Goal: Information Seeking & Learning: Learn about a topic

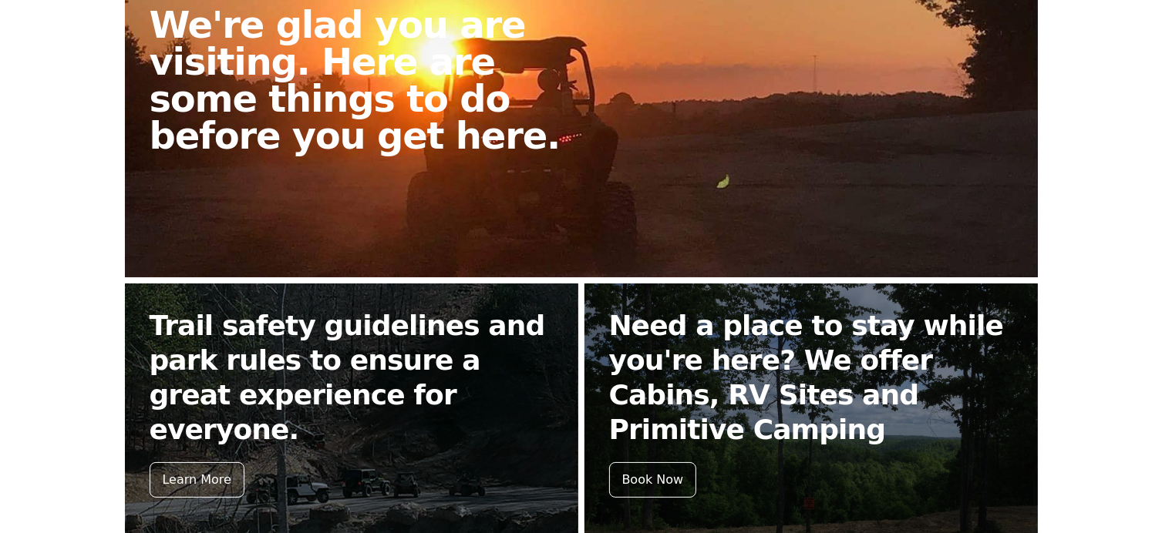
scroll to position [462, 0]
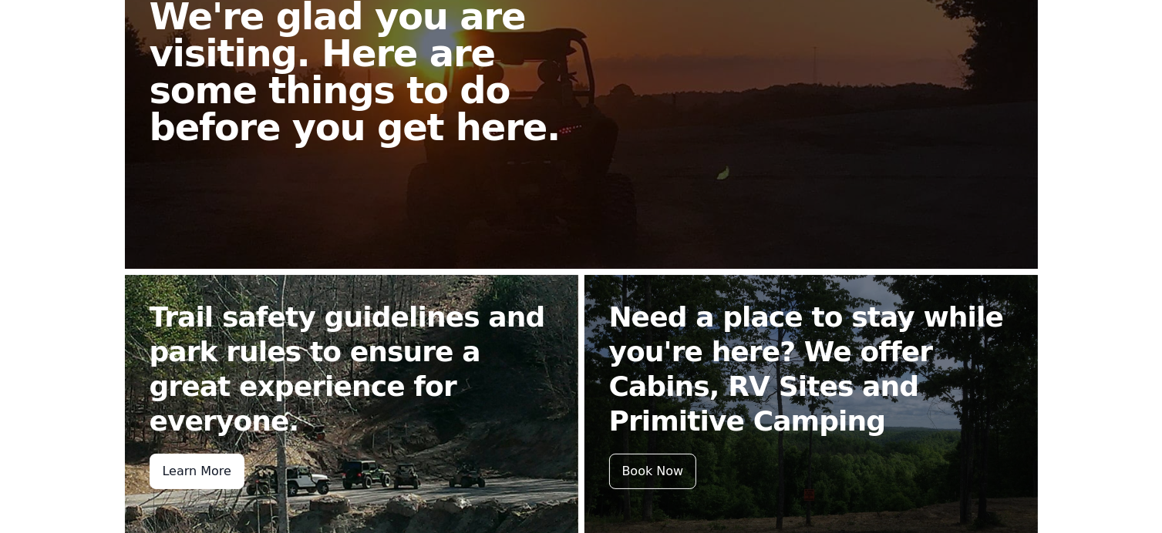
click at [203, 454] on div "Learn More" at bounding box center [197, 471] width 95 height 35
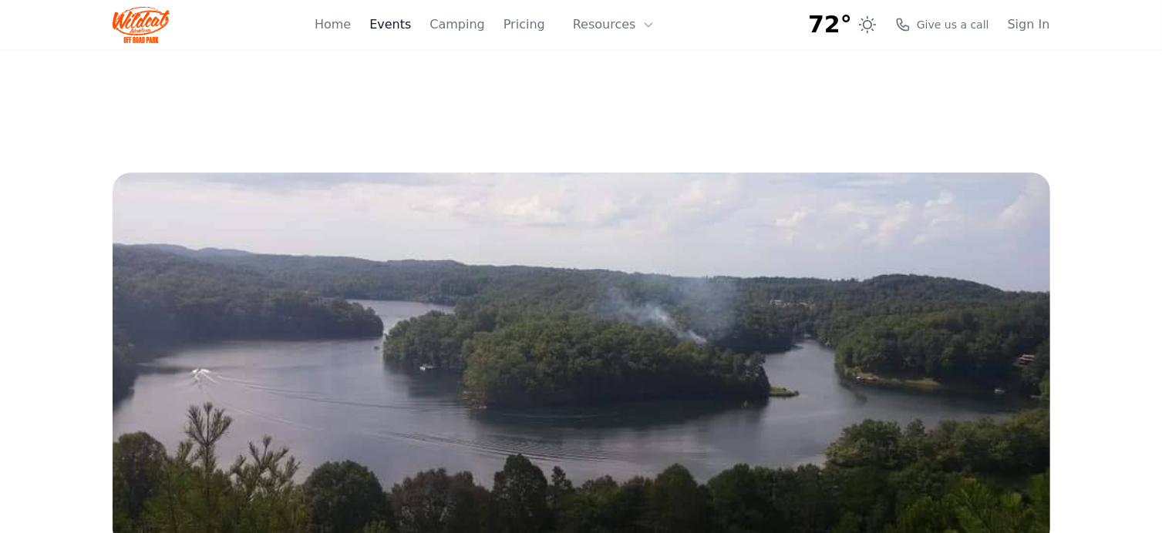
click at [405, 24] on link "Events" at bounding box center [390, 24] width 42 height 18
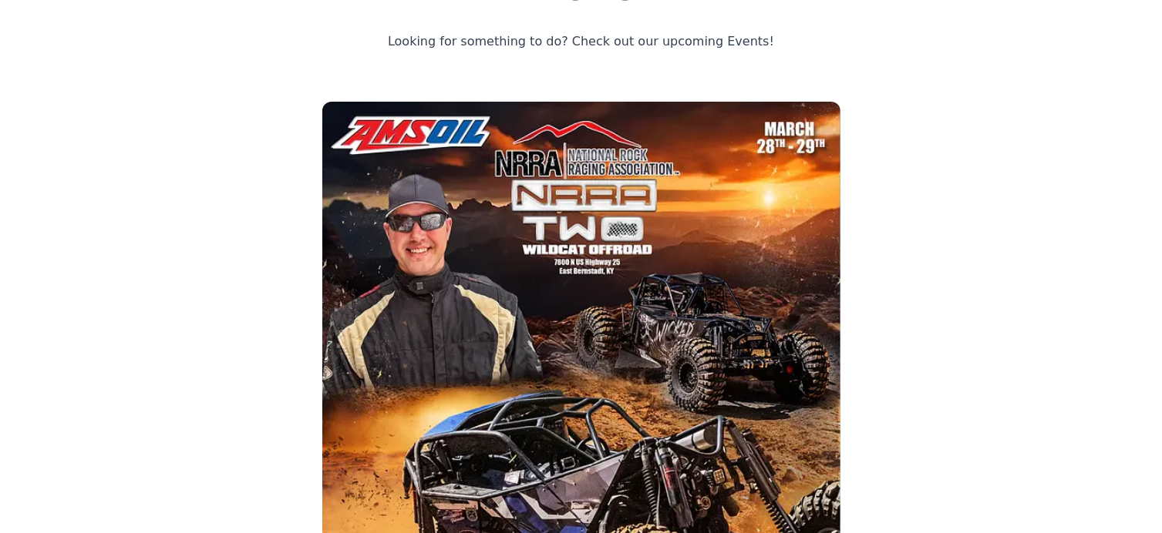
scroll to position [74, 0]
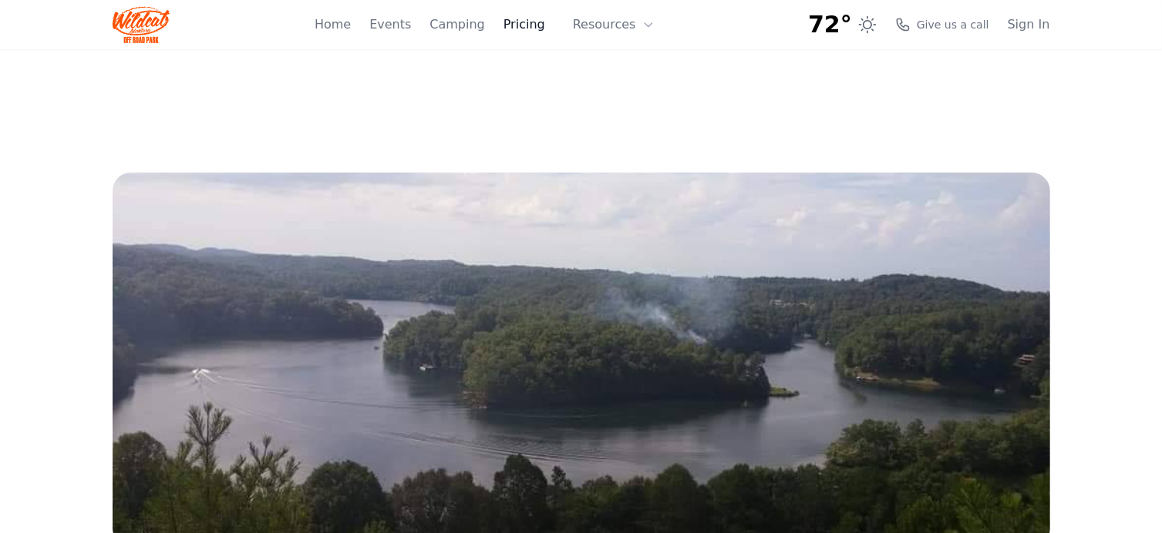
click at [533, 31] on link "Pricing" at bounding box center [524, 24] width 42 height 18
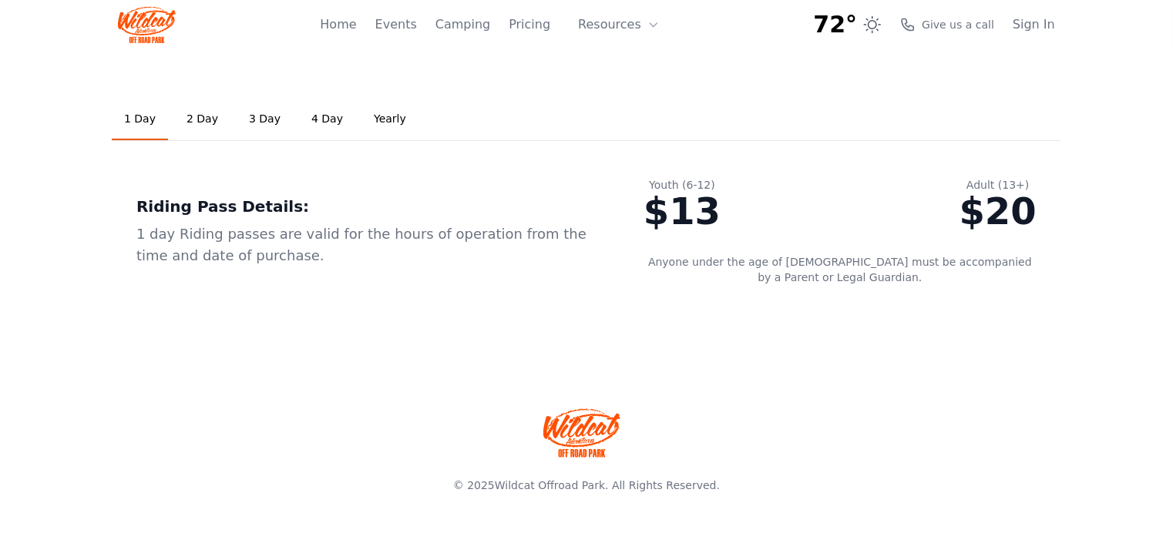
click at [365, 123] on link "Yearly" at bounding box center [389, 120] width 57 height 42
